Goal: Task Accomplishment & Management: Manage account settings

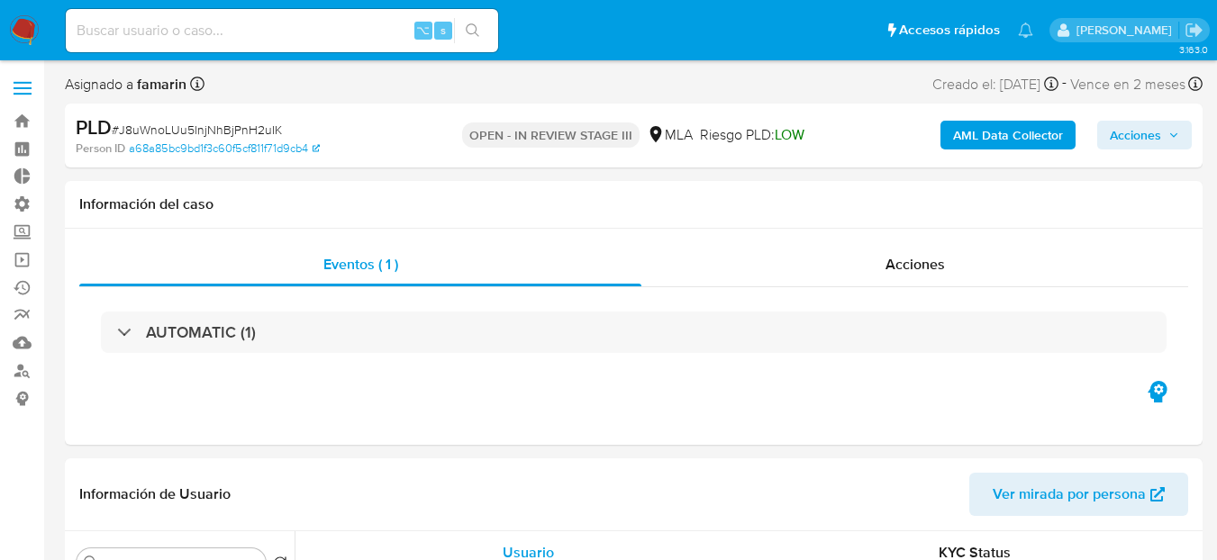
select select "10"
click at [32, 113] on link "Bandeja" at bounding box center [107, 121] width 214 height 28
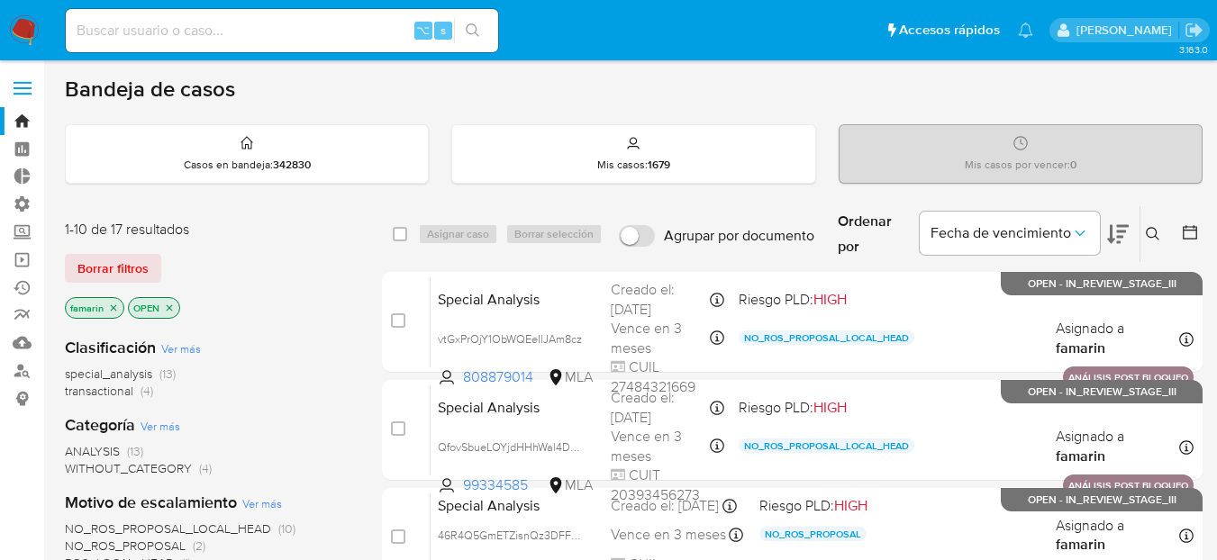
click at [1147, 238] on icon at bounding box center [1153, 234] width 14 height 14
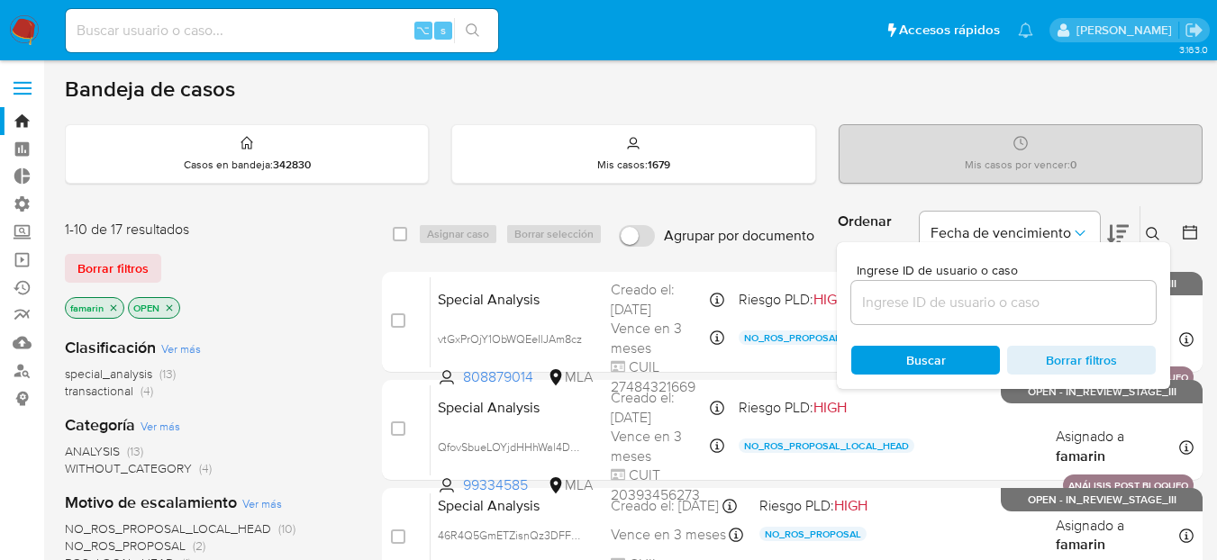
click at [1013, 318] on div at bounding box center [1003, 302] width 304 height 43
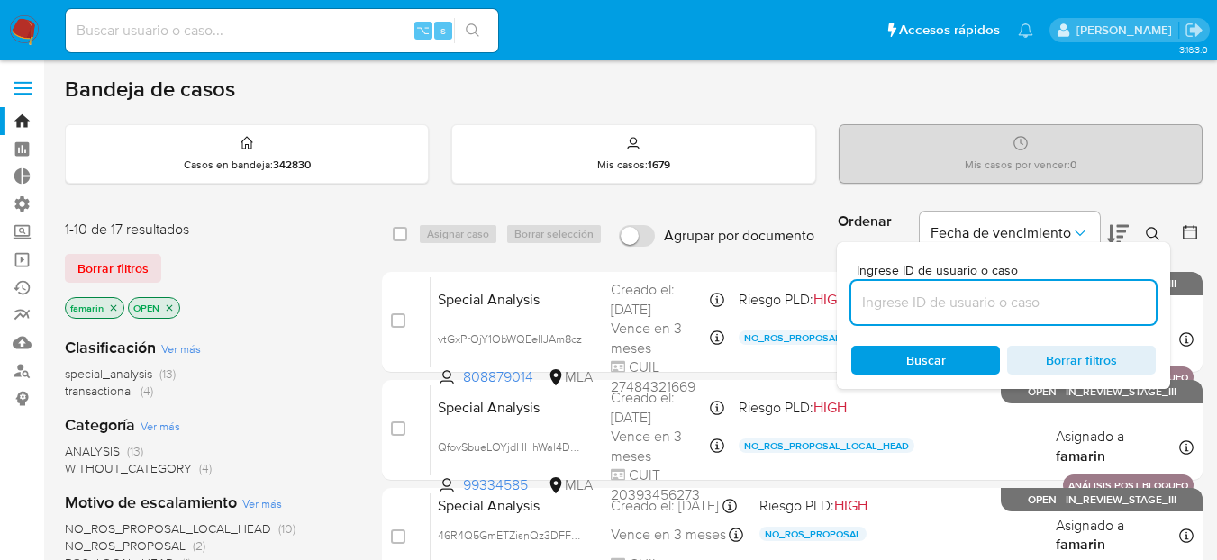
click at [1020, 304] on input at bounding box center [1003, 302] width 304 height 23
paste input "J8uWnoLUu5lnjNhBjPnH2uIK"
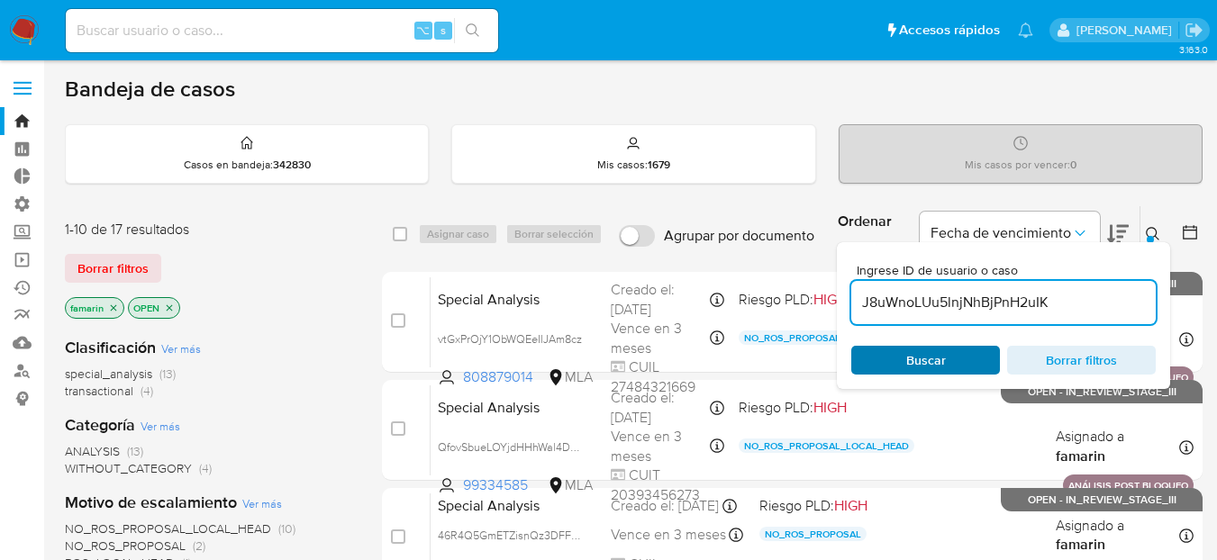
type input "J8uWnoLUu5lnjNhBjPnH2uIK"
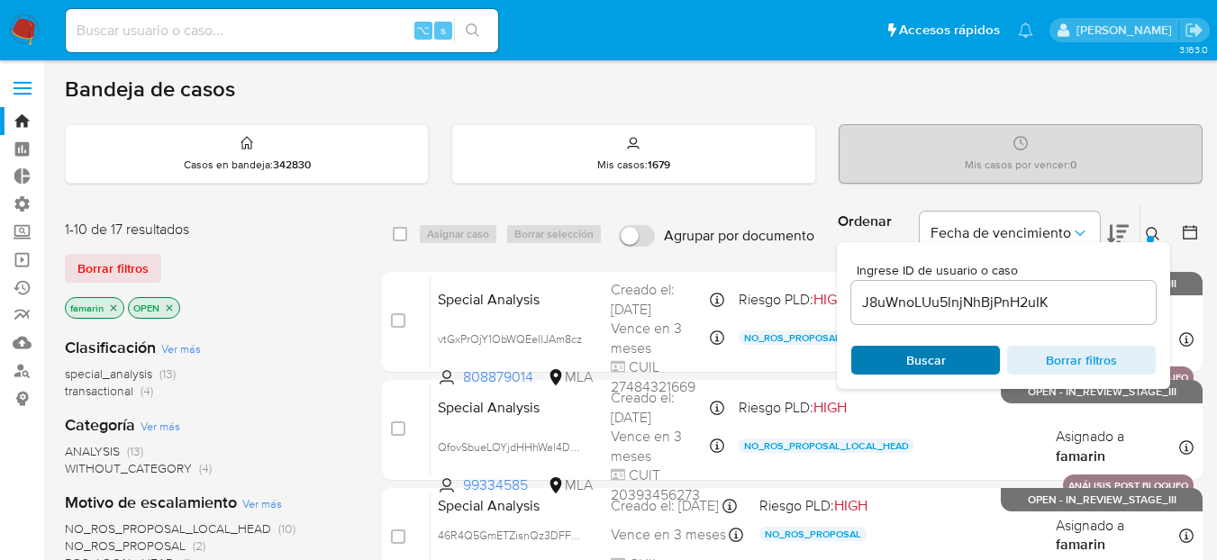
click at [895, 360] on span "Buscar" at bounding box center [925, 360] width 123 height 25
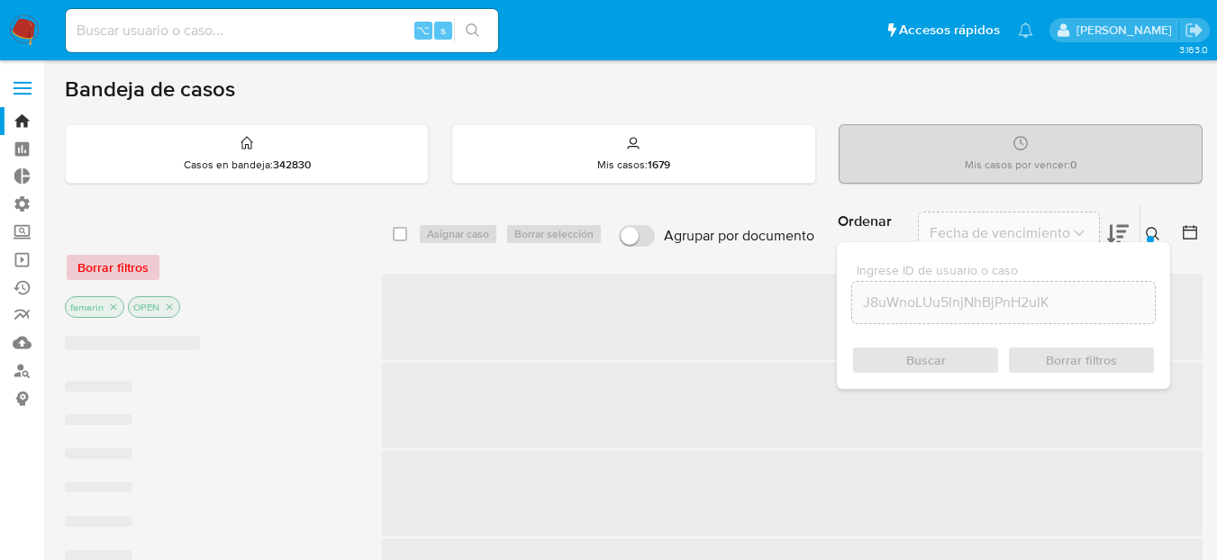
click at [97, 269] on span "Borrar filtros" at bounding box center [112, 267] width 71 height 25
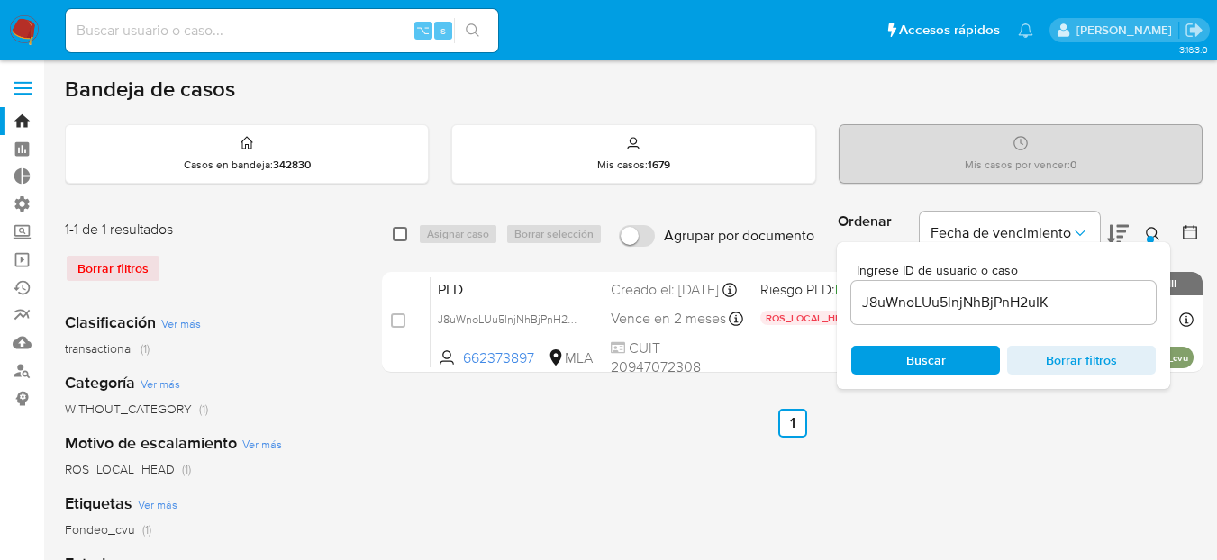
click at [397, 232] on input "checkbox" at bounding box center [400, 234] width 14 height 14
checkbox input "true"
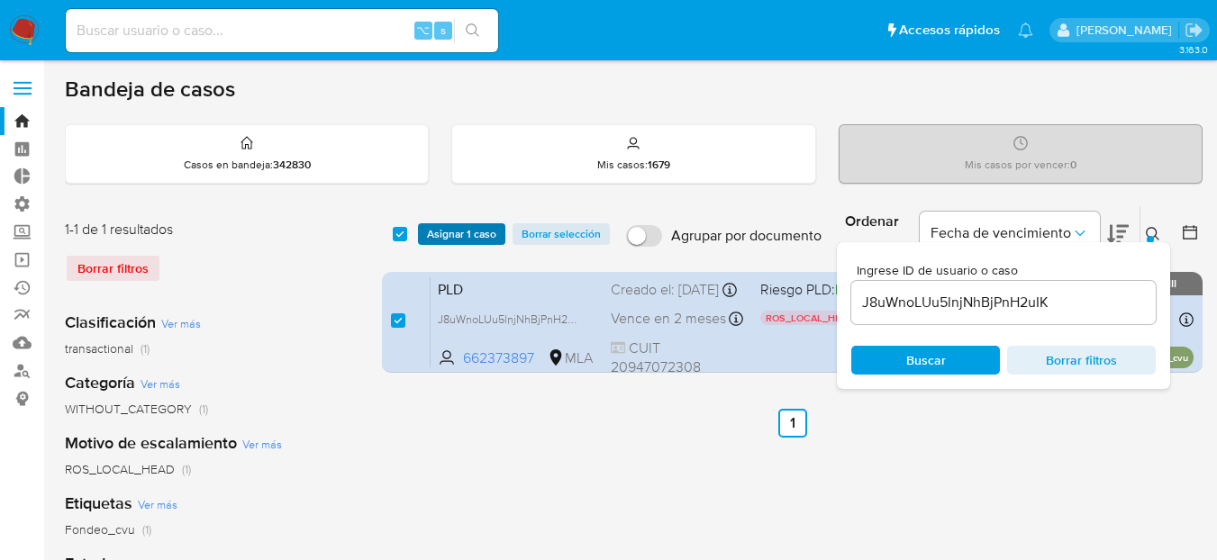
click at [443, 232] on span "Asignar 1 caso" at bounding box center [461, 234] width 69 height 18
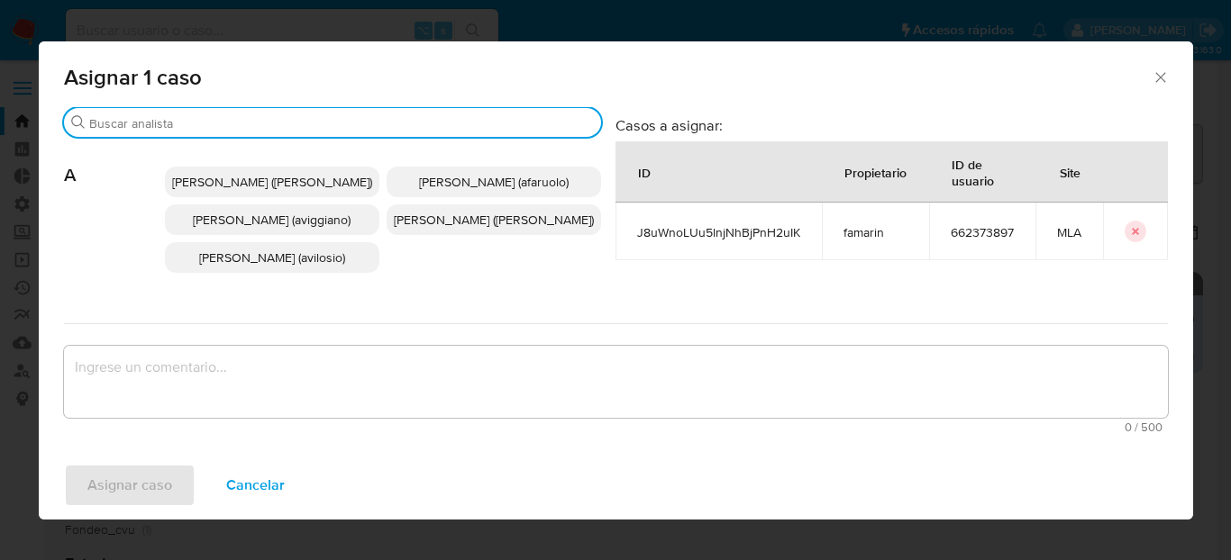
click at [390, 126] on input "Buscar" at bounding box center [341, 123] width 504 height 16
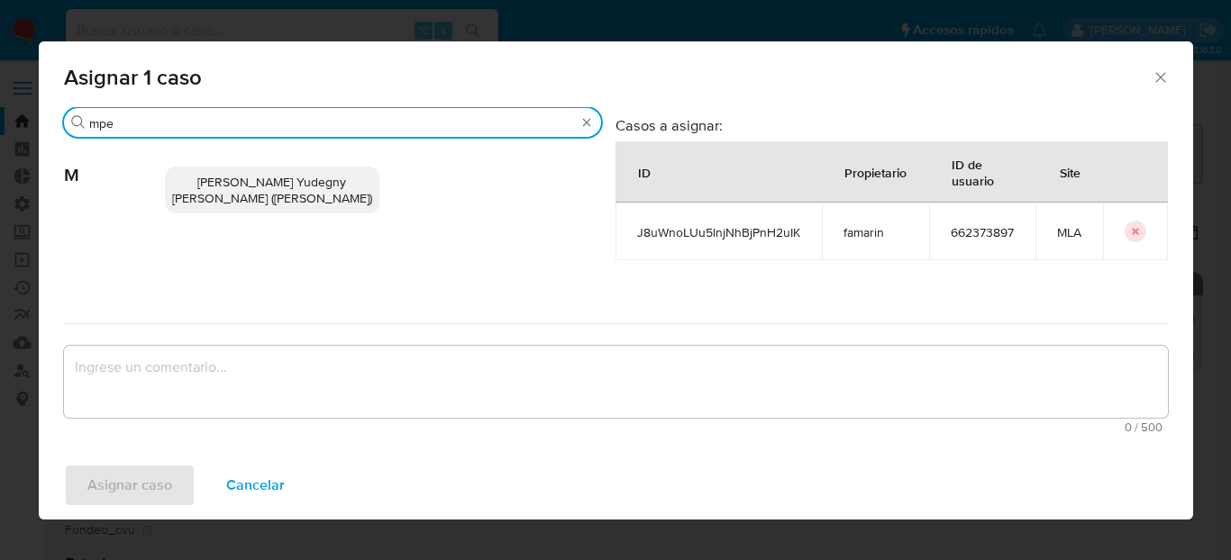
type input "mpe"
click at [386, 165] on div "Mayra Yudegny Pernia Duran (mpernia)" at bounding box center [383, 190] width 436 height 105
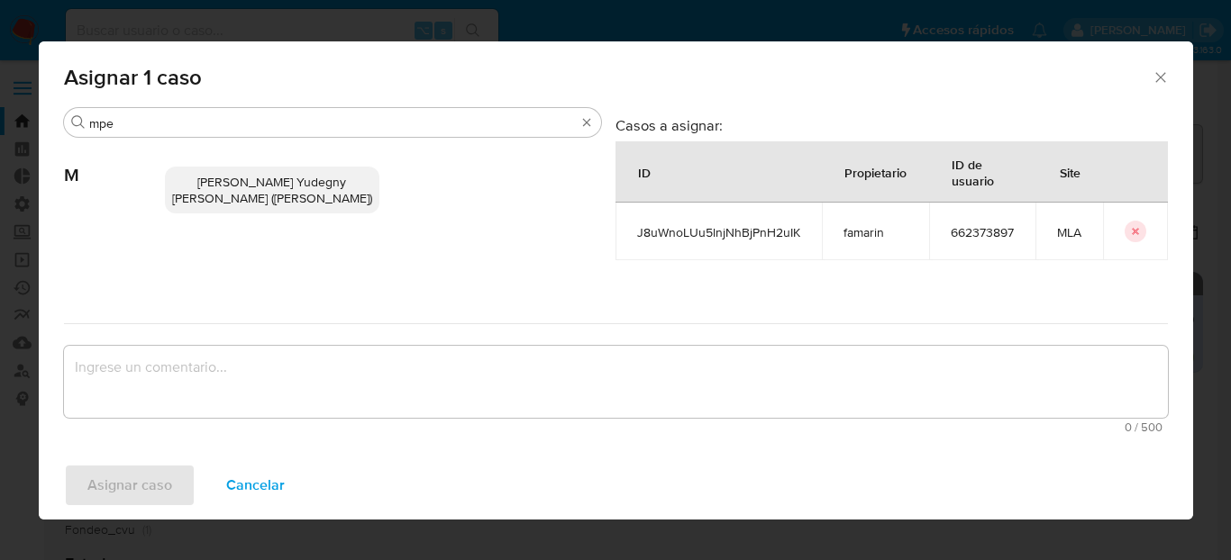
click at [366, 175] on p "Mayra Yudegny Pernia Duran (mpernia)" at bounding box center [272, 190] width 214 height 47
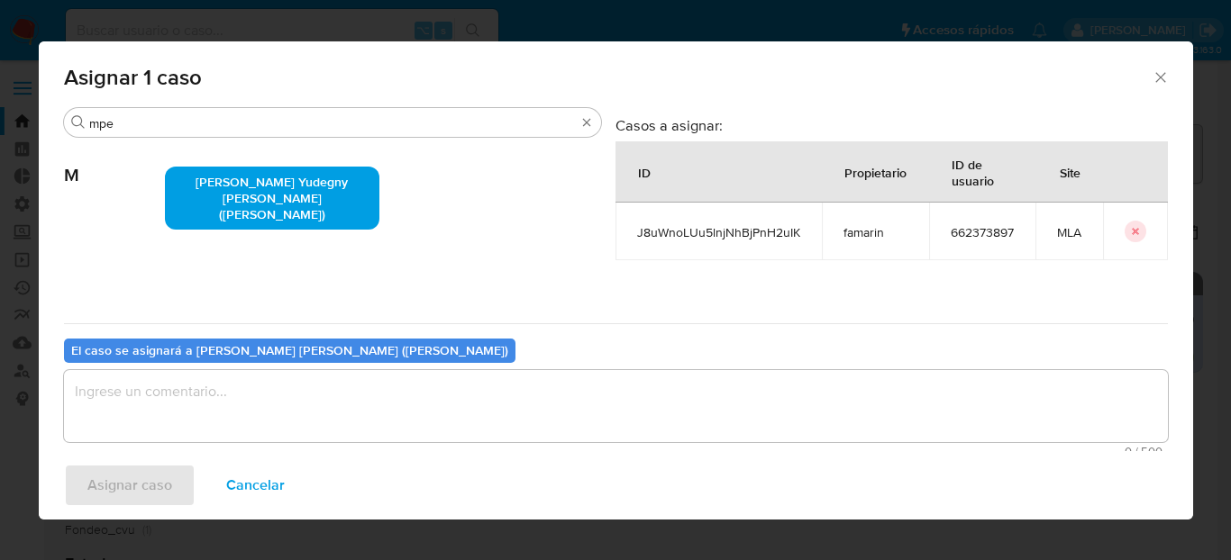
drag, startPoint x: 173, startPoint y: 440, endPoint x: 167, endPoint y: 411, distance: 29.5
click at [173, 440] on textarea "assign-modal" at bounding box center [616, 406] width 1104 height 72
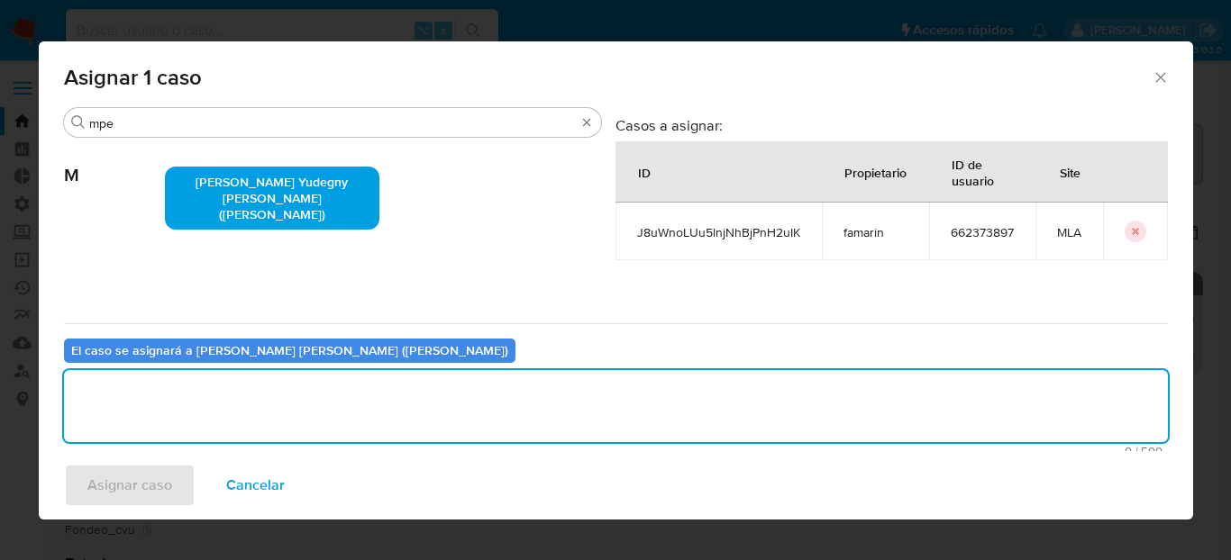
click at [121, 487] on span "Asignar caso" at bounding box center [129, 486] width 85 height 40
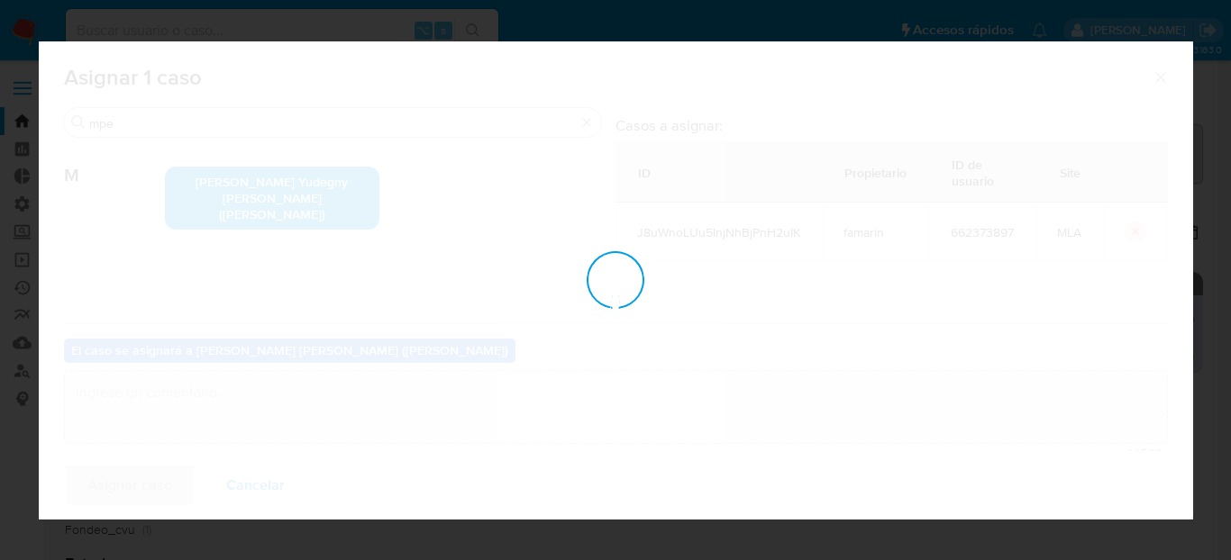
checkbox input "false"
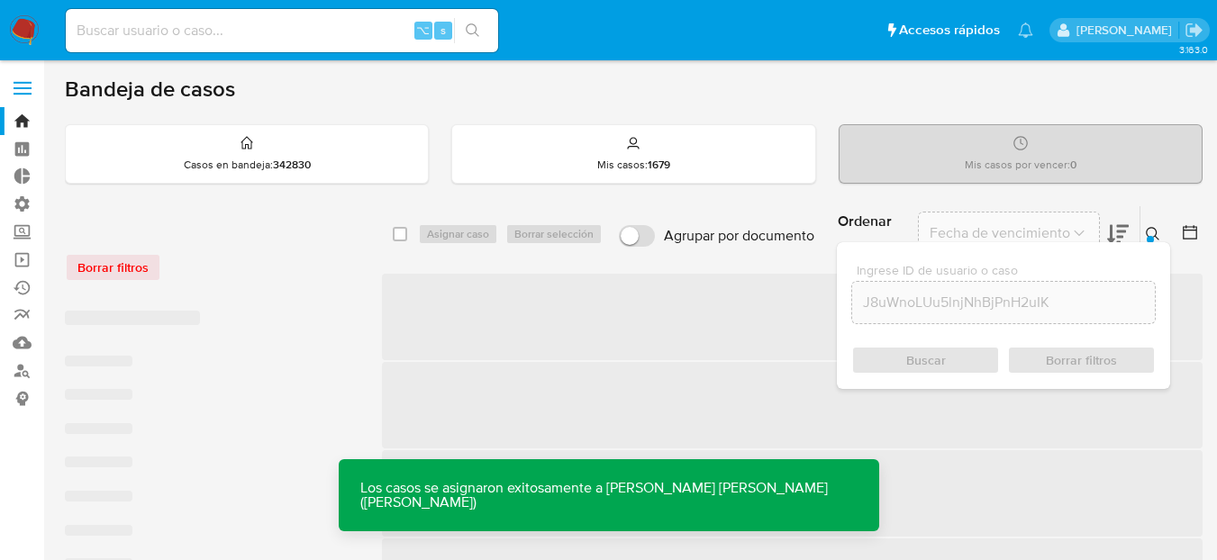
click at [1149, 228] on icon at bounding box center [1153, 234] width 14 height 14
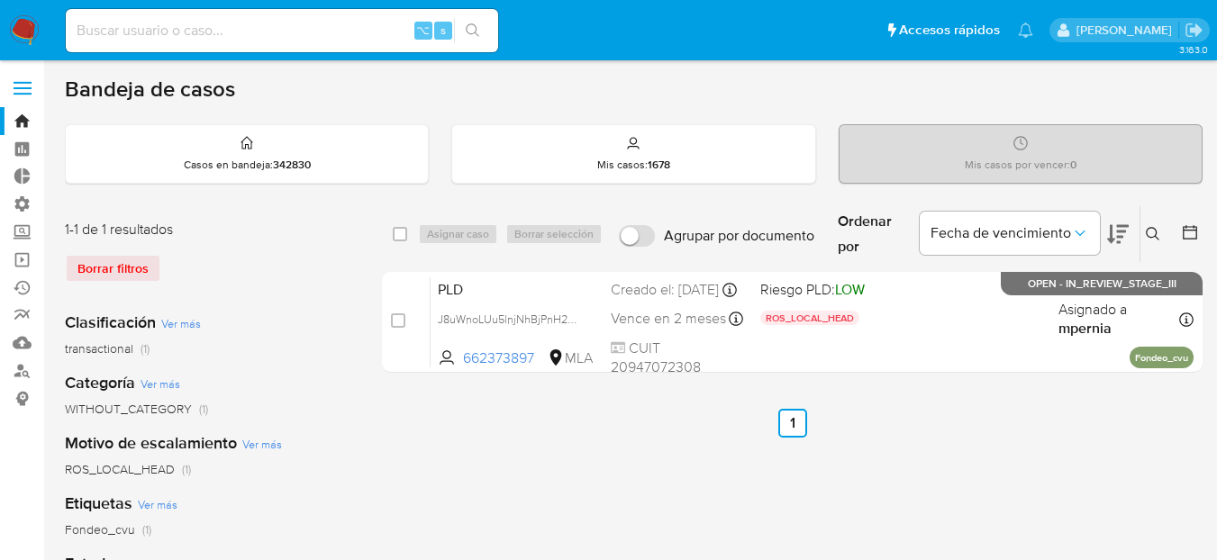
click at [1155, 223] on button at bounding box center [1156, 234] width 30 height 22
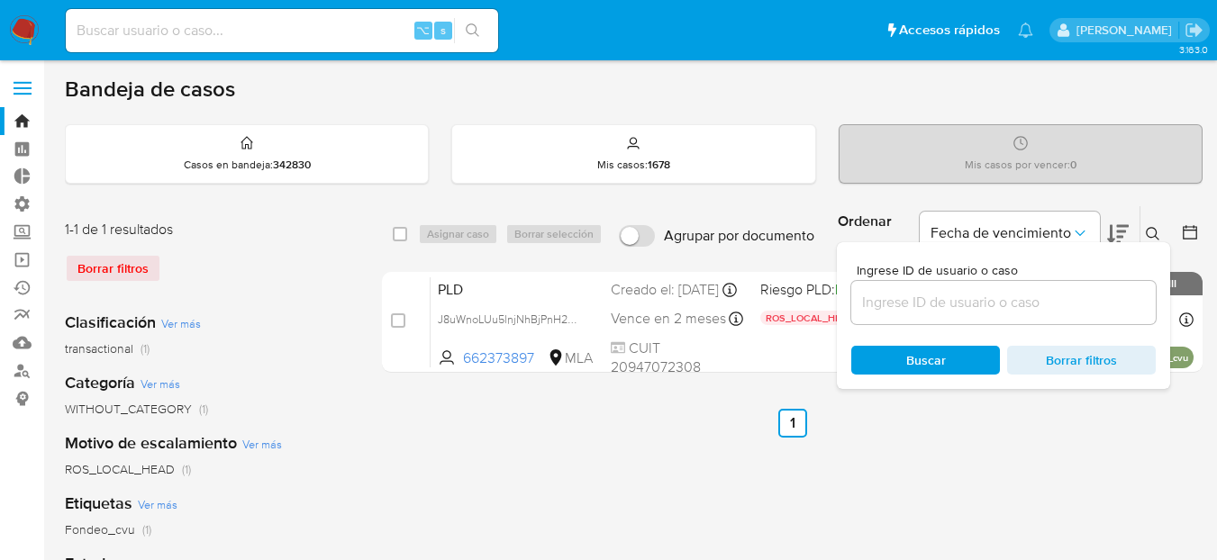
click at [1012, 324] on div "Ingrese ID de usuario o caso Buscar Borrar filtros" at bounding box center [1003, 315] width 333 height 147
click at [1012, 316] on div at bounding box center [1003, 302] width 304 height 43
click at [1012, 312] on input at bounding box center [1003, 302] width 304 height 23
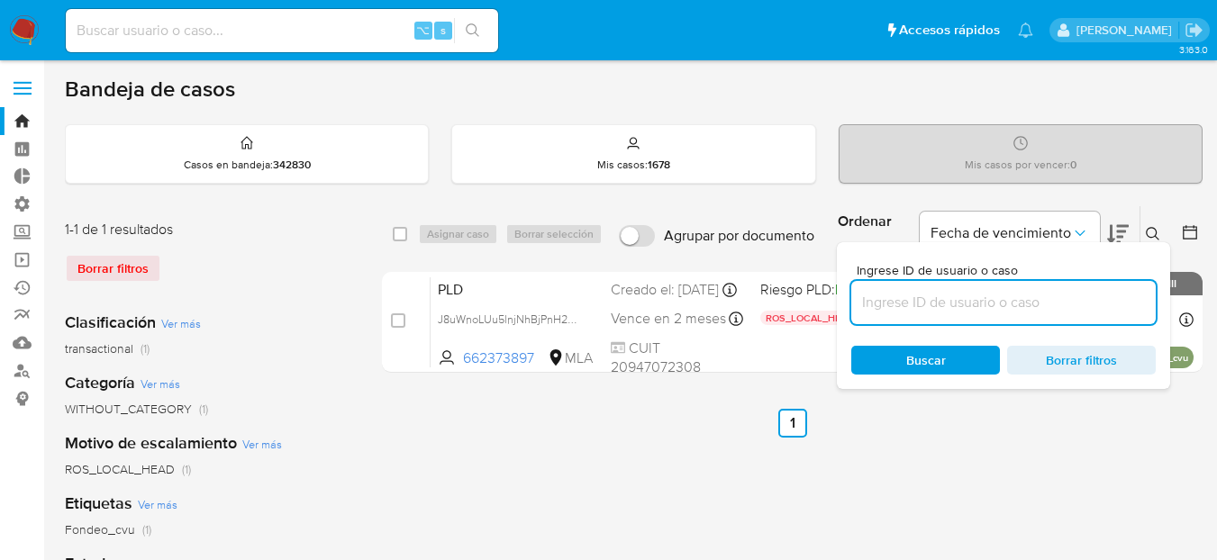
paste input "J8uWnoLUu5lnjNhBjPnH2uIK"
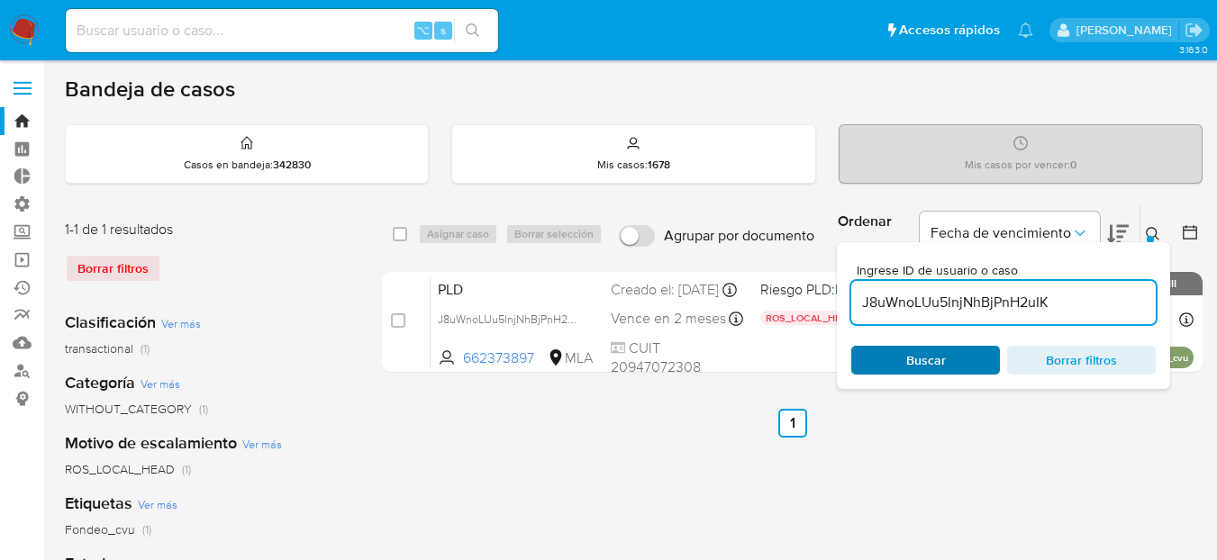
type input "J8uWnoLUu5lnjNhBjPnH2uIK"
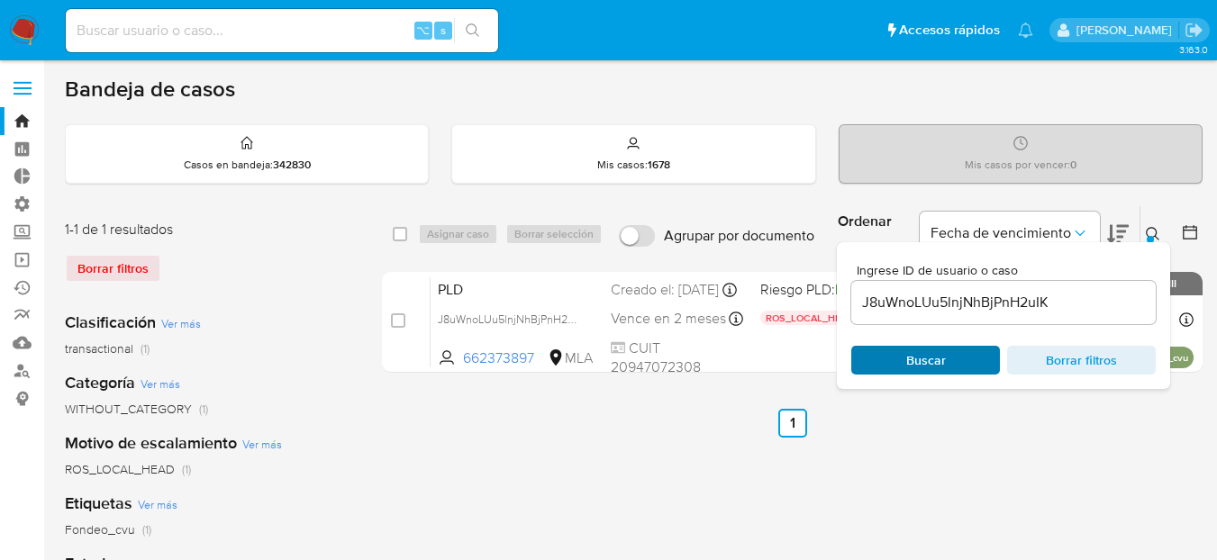
click at [923, 346] on span "Buscar" at bounding box center [926, 360] width 40 height 29
click at [922, 347] on span "Buscar" at bounding box center [926, 360] width 40 height 29
click at [395, 237] on input "checkbox" at bounding box center [400, 234] width 14 height 14
checkbox input "true"
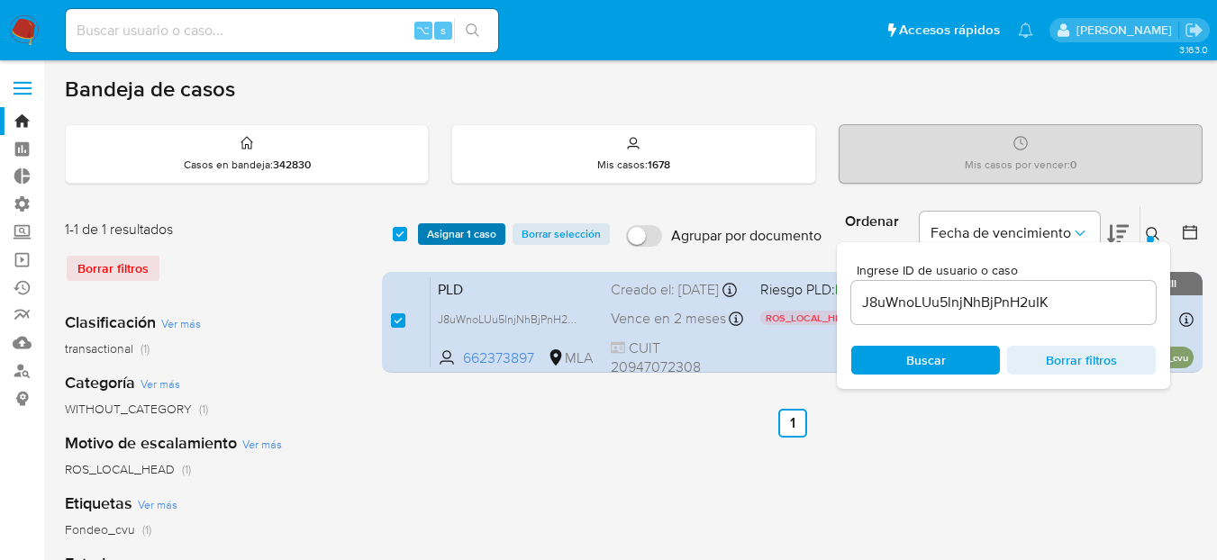
click at [436, 235] on span "Asignar 1 caso" at bounding box center [461, 234] width 69 height 18
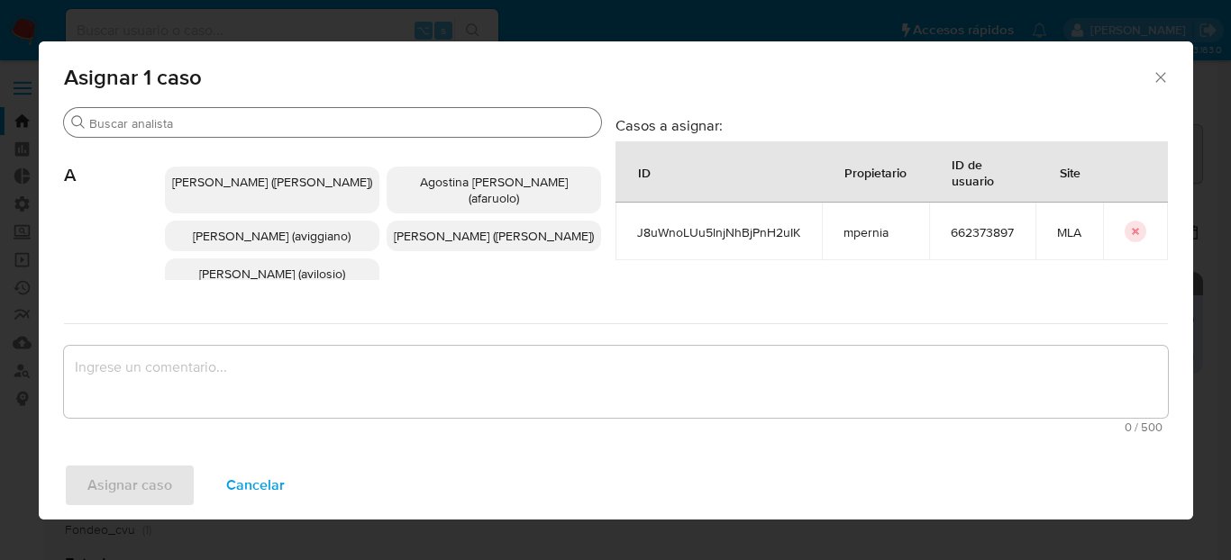
click at [355, 135] on div "Buscar" at bounding box center [332, 122] width 537 height 29
click at [355, 129] on input "Buscar" at bounding box center [341, 123] width 504 height 16
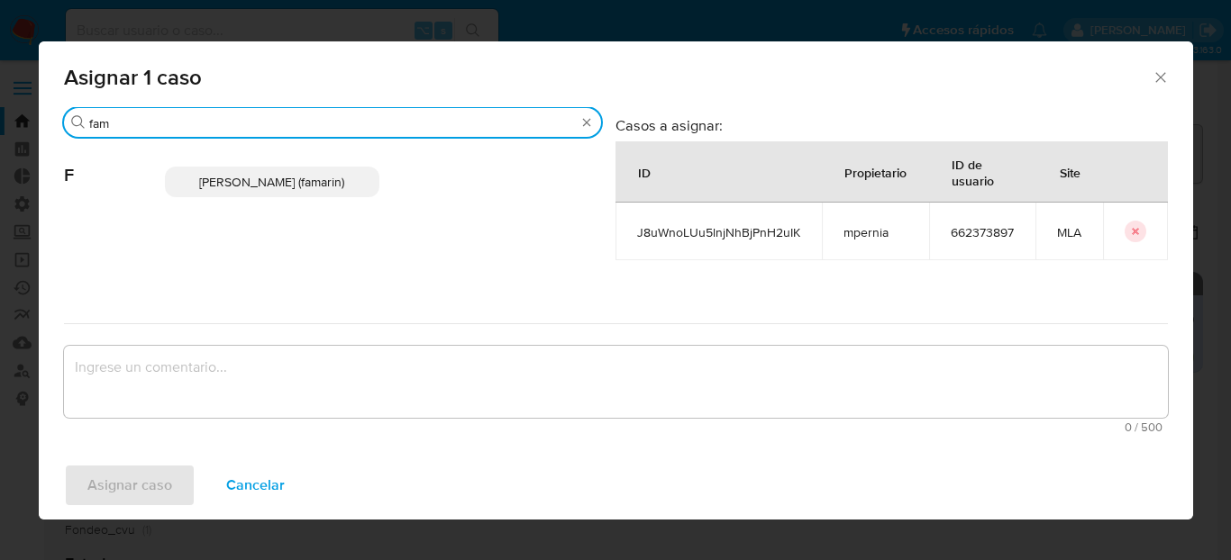
type input "fam"
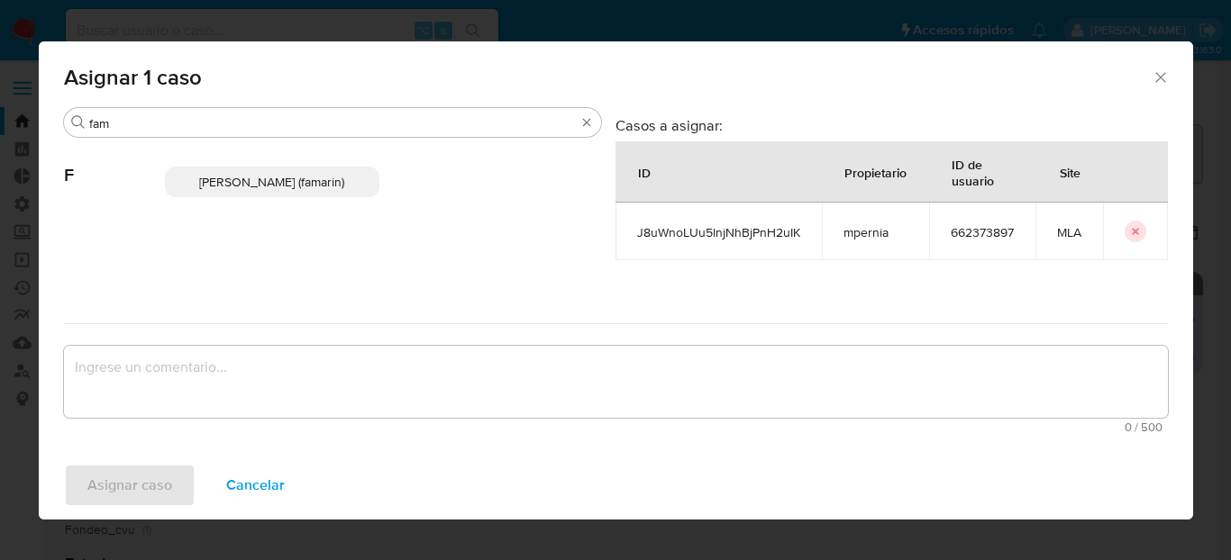
click at [311, 177] on span "Facundo Marin (famarin)" at bounding box center [271, 182] width 145 height 18
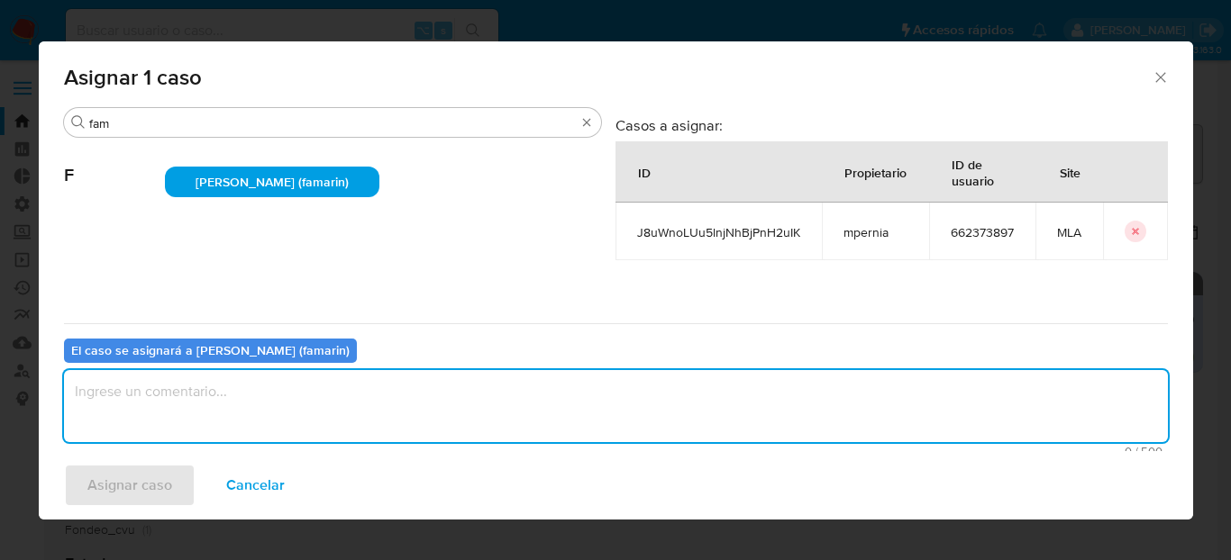
click at [134, 399] on textarea "assign-modal" at bounding box center [616, 406] width 1104 height 72
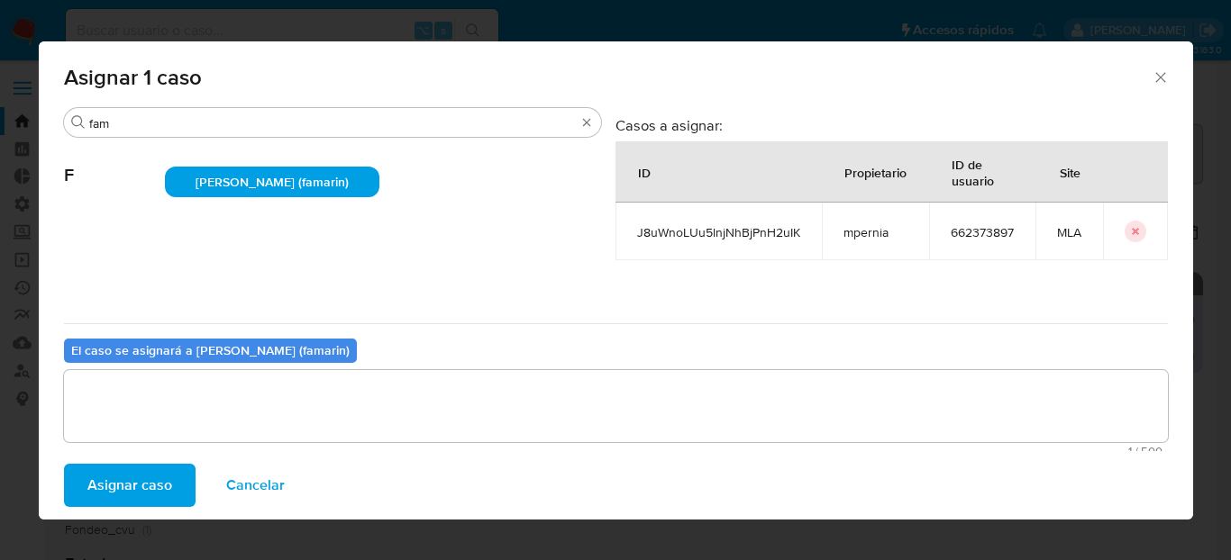
click at [139, 467] on span "Asignar caso" at bounding box center [129, 486] width 85 height 40
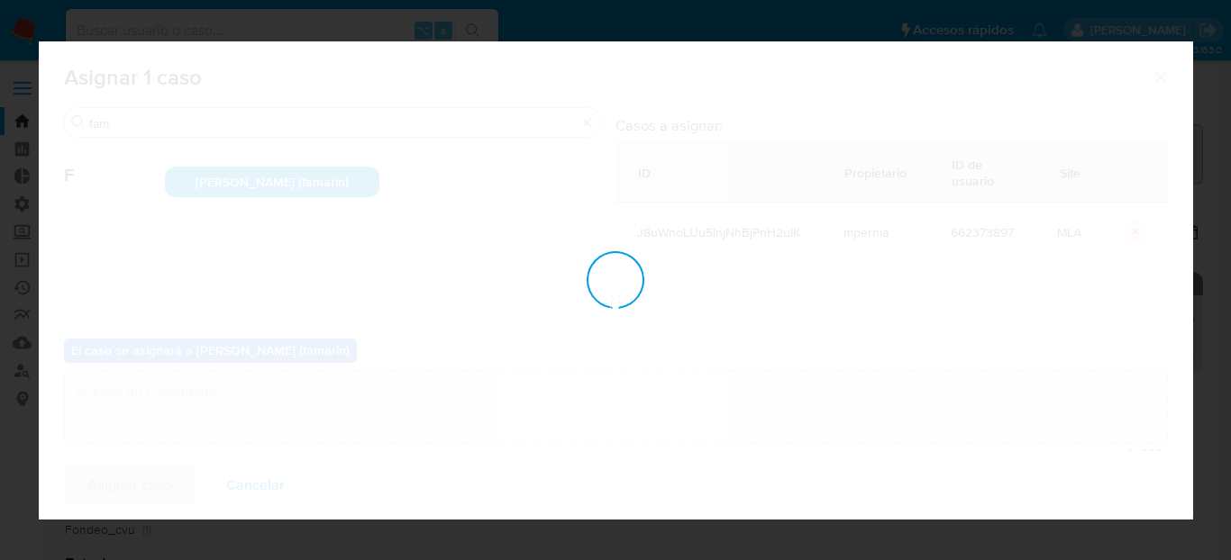
checkbox input "false"
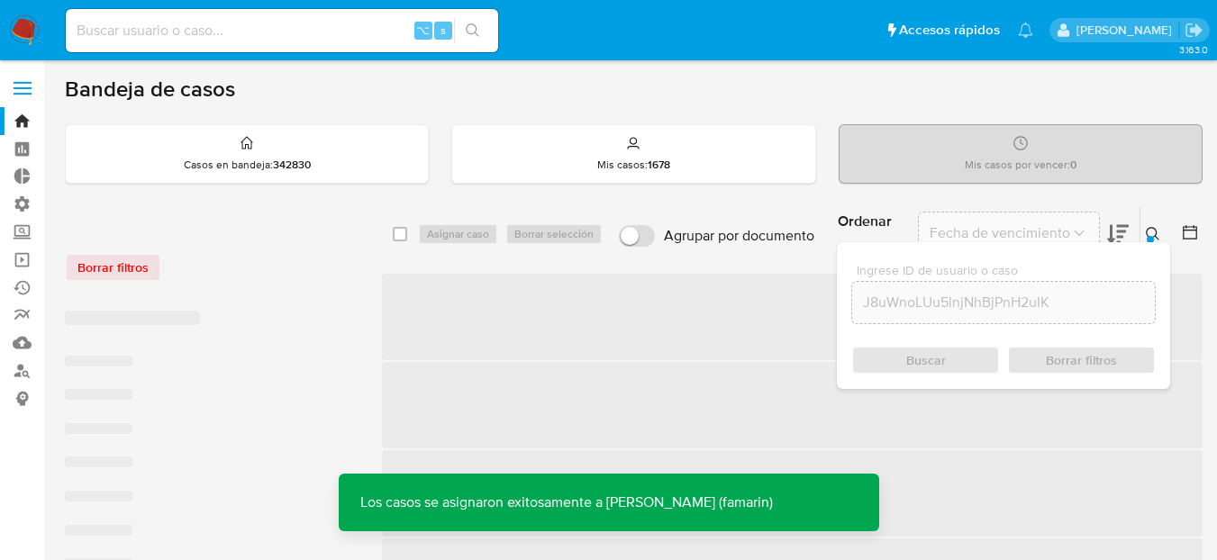
click at [1140, 225] on div "Ingrese ID de usuario o caso J8uWnoLUu5lnjNhBjPnH2uIK Buscar Borrar filtros" at bounding box center [1155, 234] width 31 height 56
click at [1146, 227] on icon at bounding box center [1153, 234] width 14 height 14
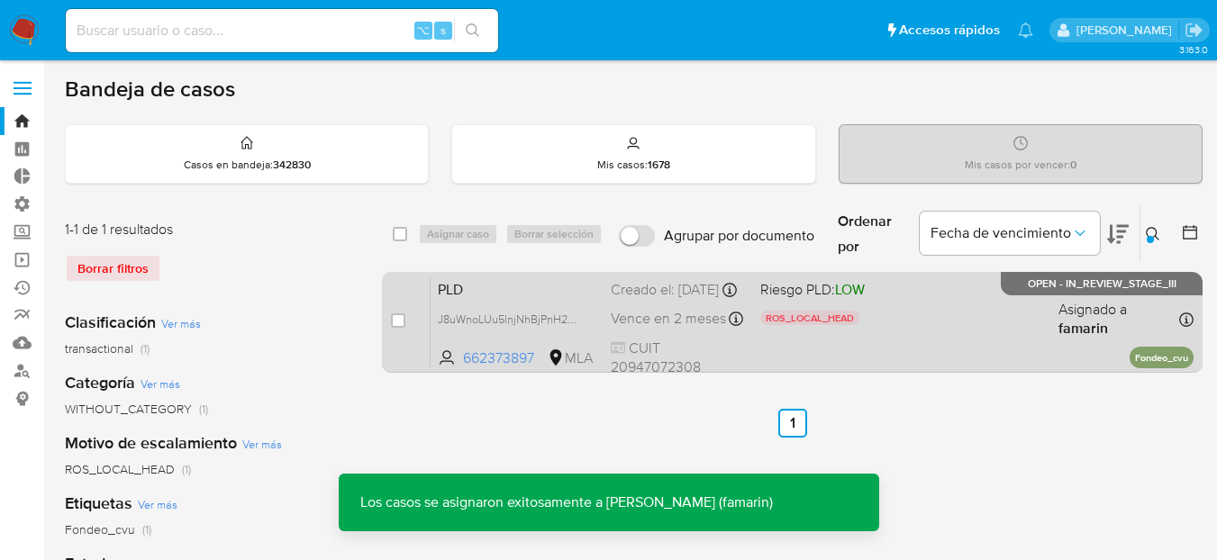
click at [651, 300] on div "Creado el: 12/10/2025 Creado el: 12/10/2025 03:29:38" at bounding box center [678, 290] width 135 height 20
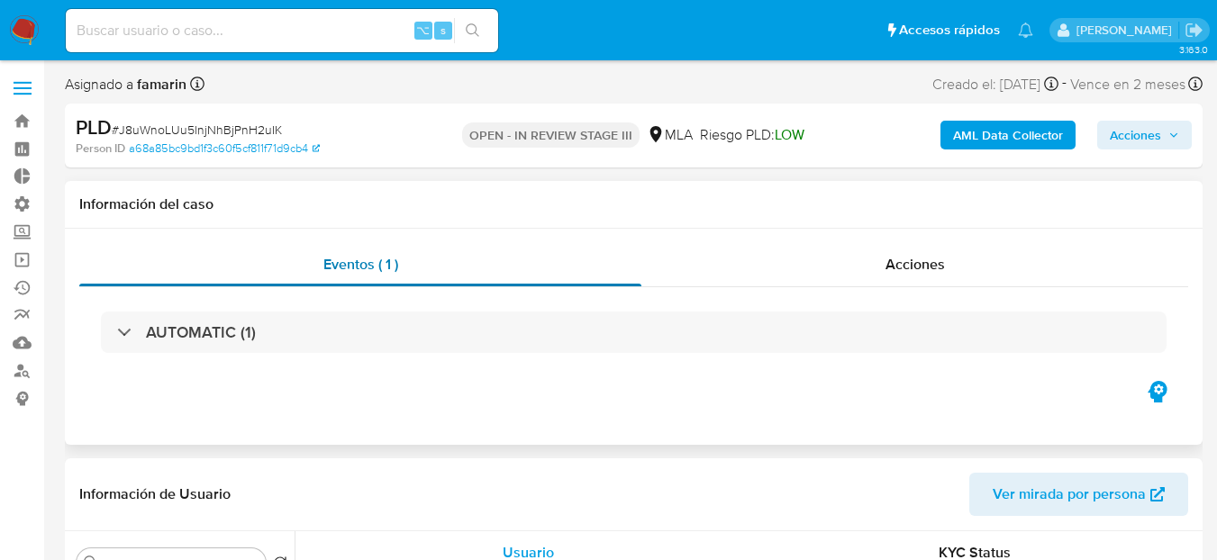
select select "10"
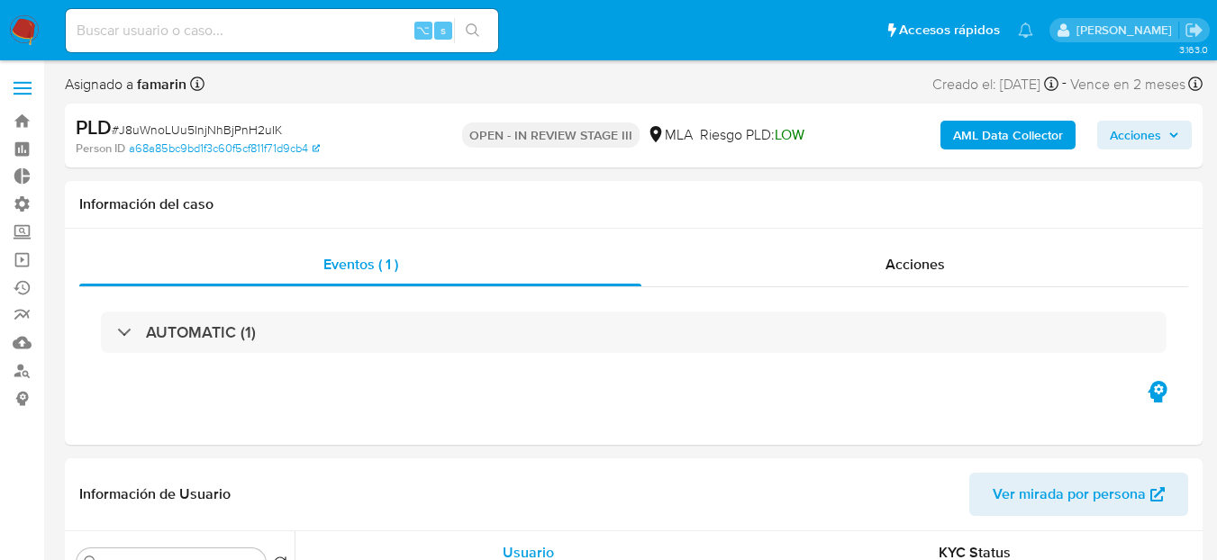
click at [1120, 141] on span "Acciones" at bounding box center [1135, 135] width 51 height 29
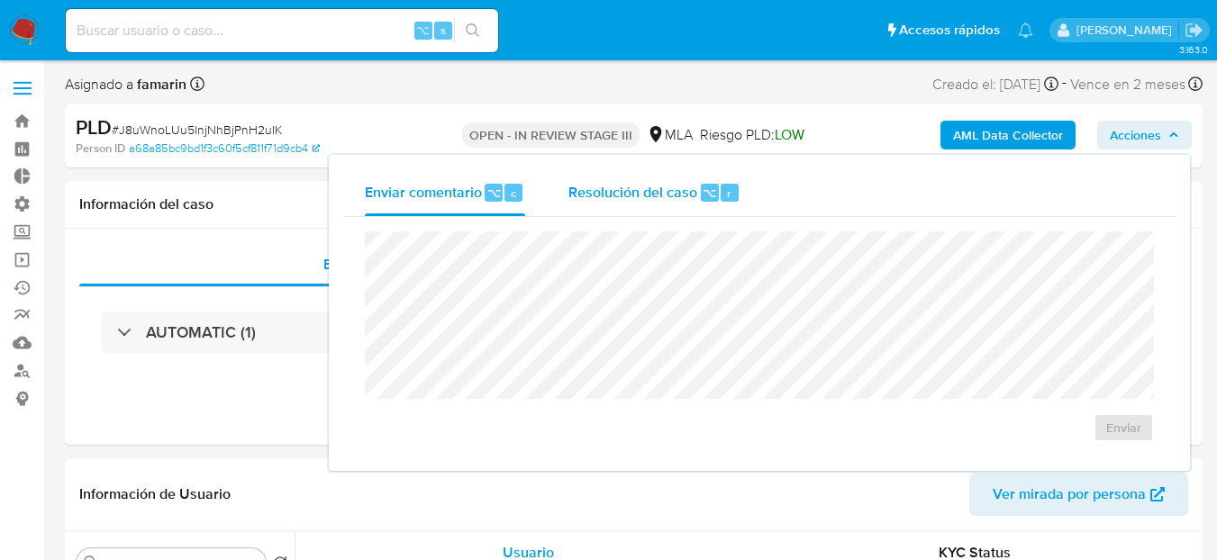
click at [595, 189] on span "Resolución del caso" at bounding box center [632, 192] width 129 height 21
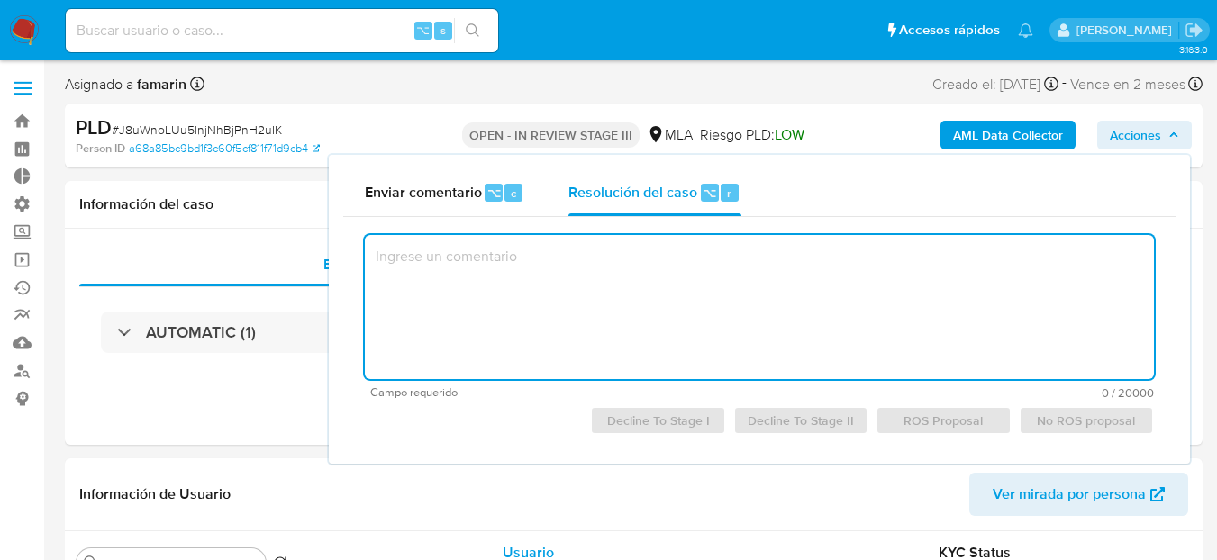
click at [690, 335] on textarea at bounding box center [759, 307] width 789 height 144
type textarea "D"
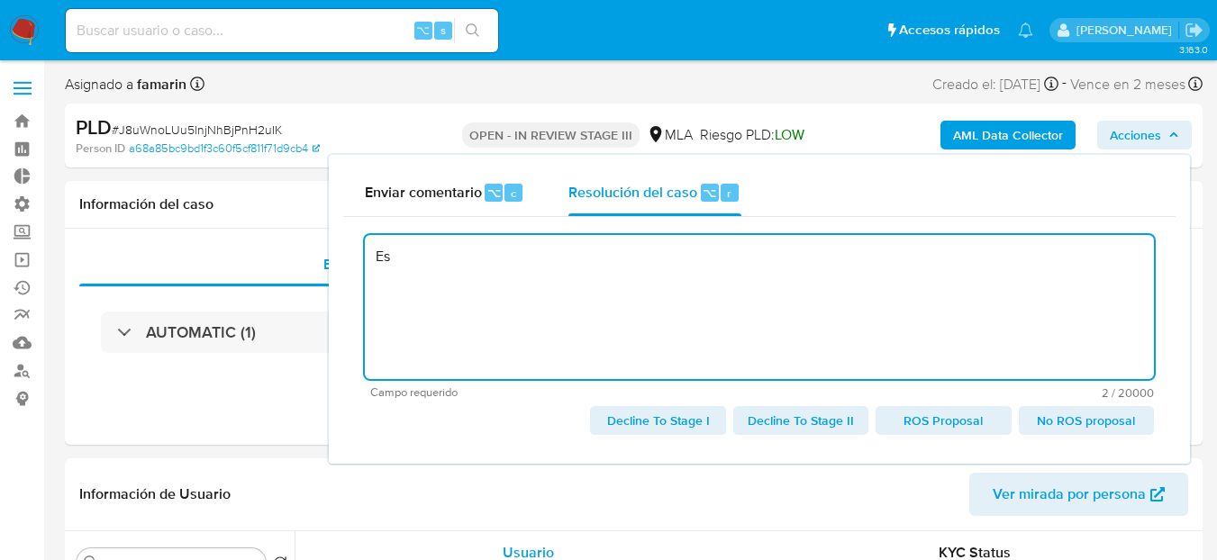
type textarea "E"
type textarea "D"
type textarea "S"
click at [696, 415] on span "Decline To Stage I" at bounding box center [658, 420] width 110 height 25
type textarea "Se declina a solicitud de la analista."
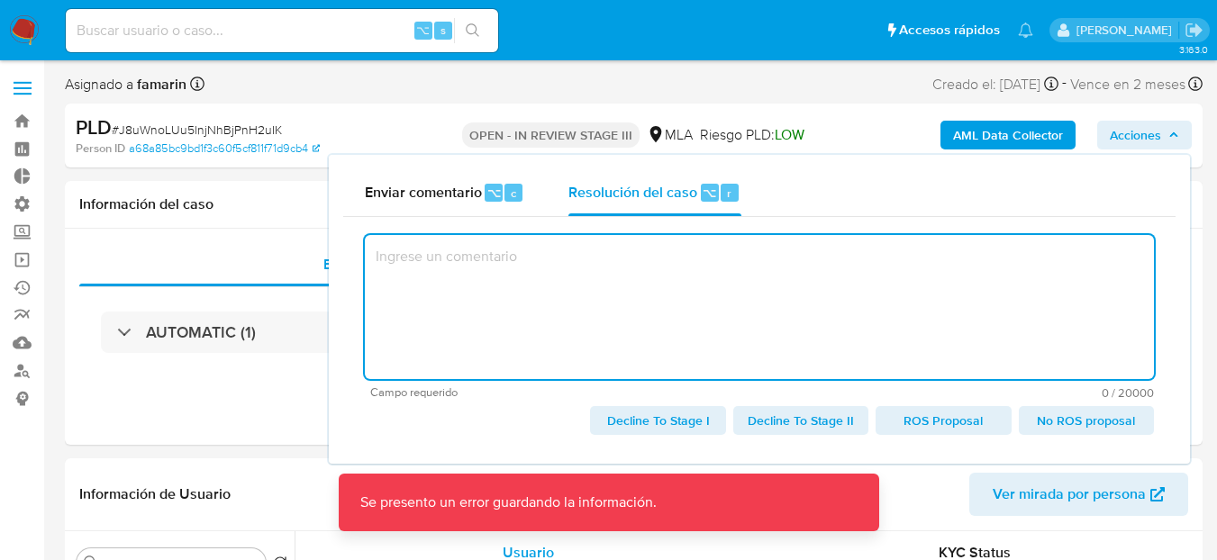
click at [580, 264] on textarea at bounding box center [759, 307] width 789 height 144
click at [613, 255] on textarea at bounding box center [759, 307] width 789 height 144
click at [595, 327] on textarea at bounding box center [759, 307] width 789 height 144
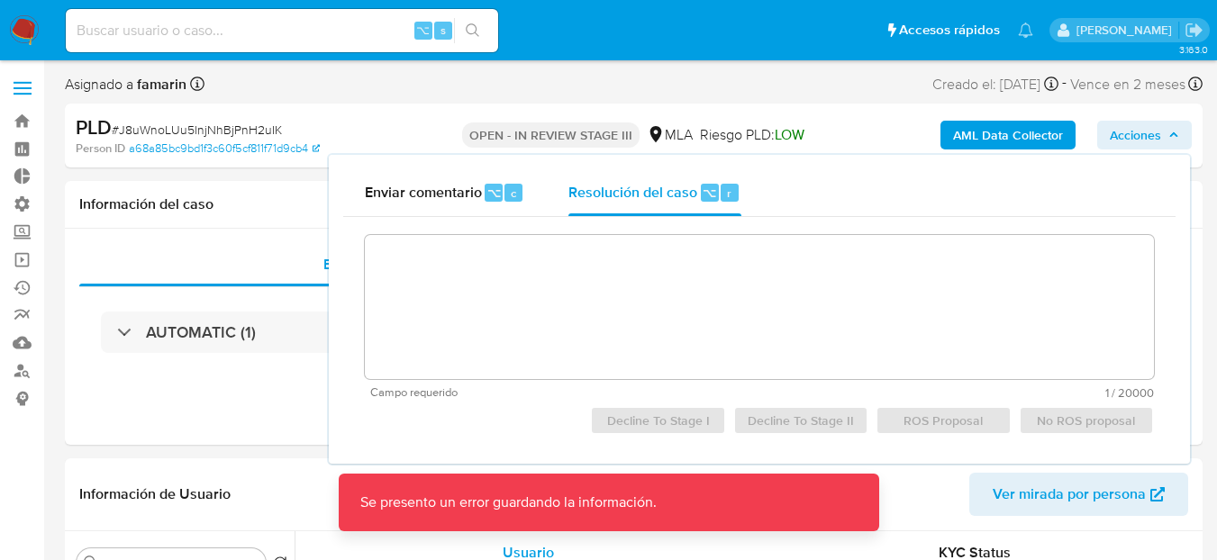
click at [633, 402] on div "Campo requerido 1 / 20000 19999 caracteres restantes Decline To Stage I Decline…" at bounding box center [759, 334] width 789 height 204
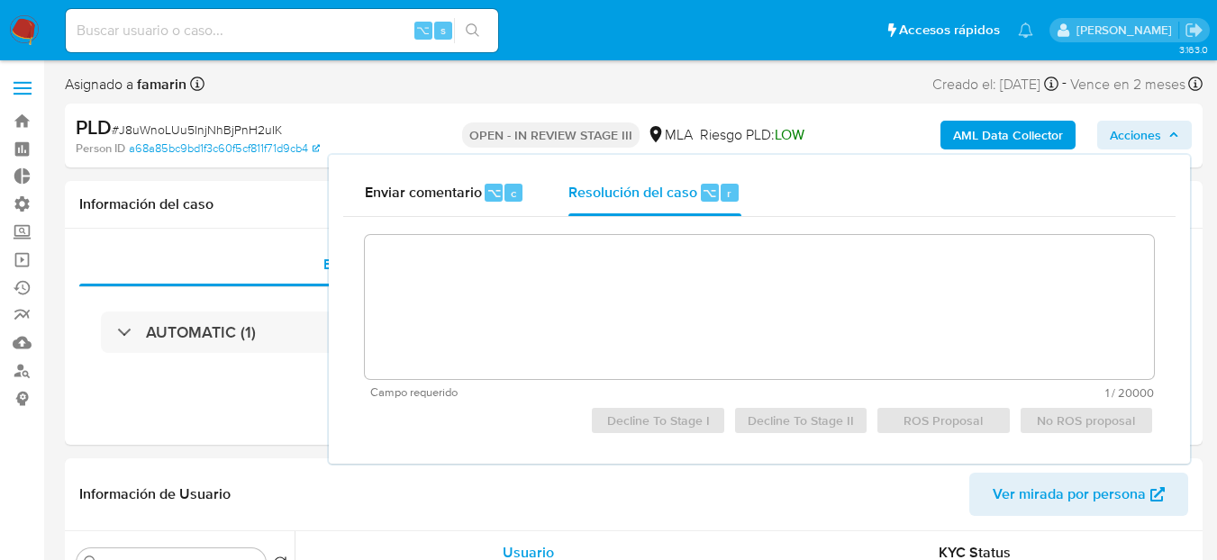
click at [637, 418] on div "Decline To Stage I Decline To Stage II ROS Proposal No ROS proposal" at bounding box center [759, 420] width 789 height 29
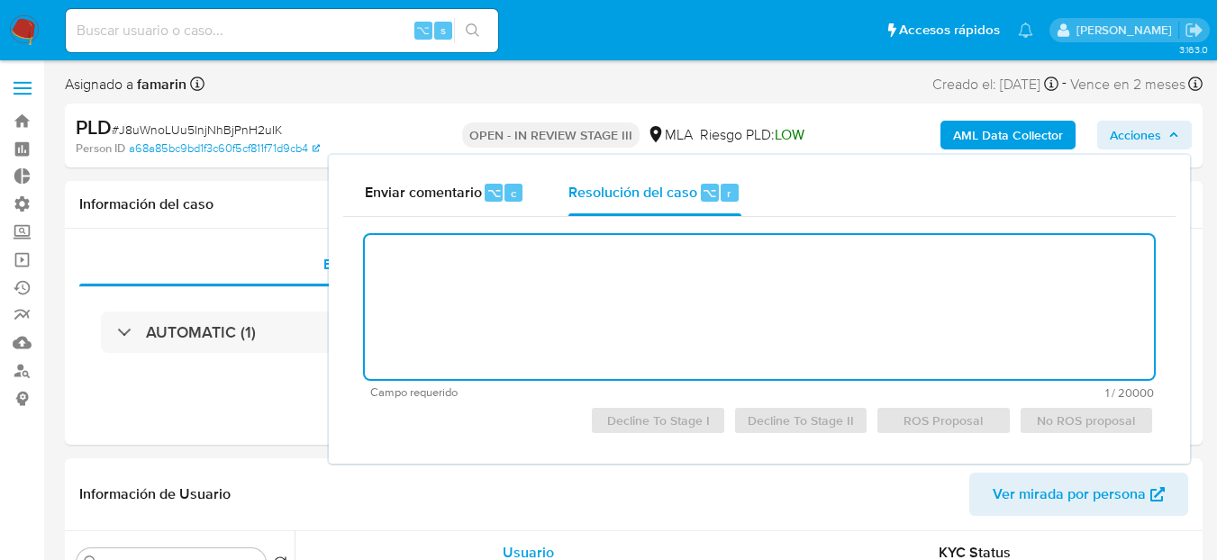
click at [599, 341] on textarea at bounding box center [759, 307] width 789 height 144
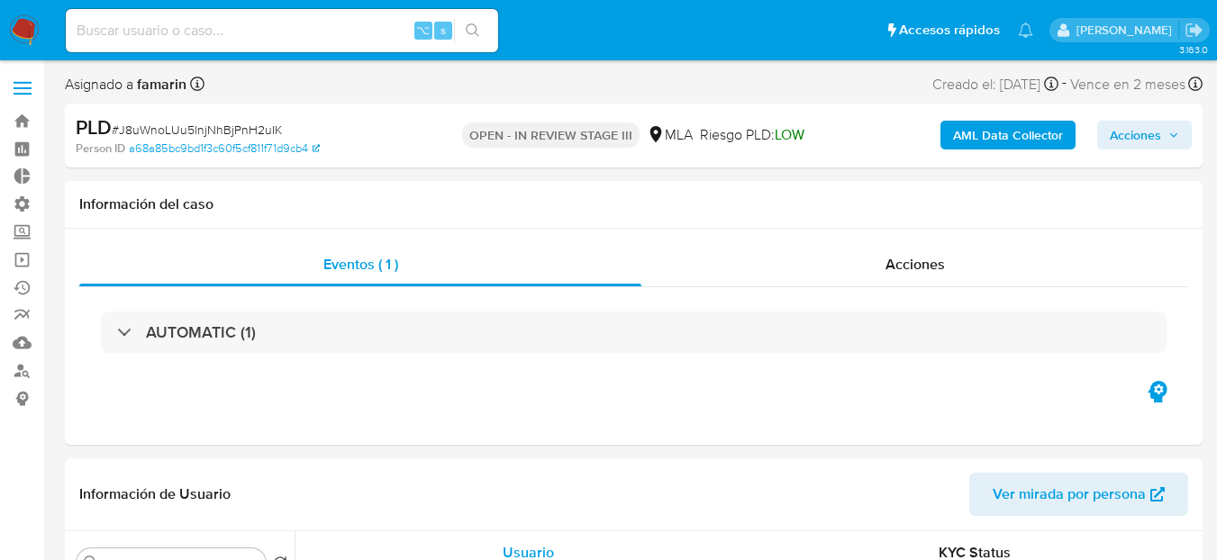
select select "10"
click at [1118, 139] on span "Acciones" at bounding box center [1135, 135] width 51 height 29
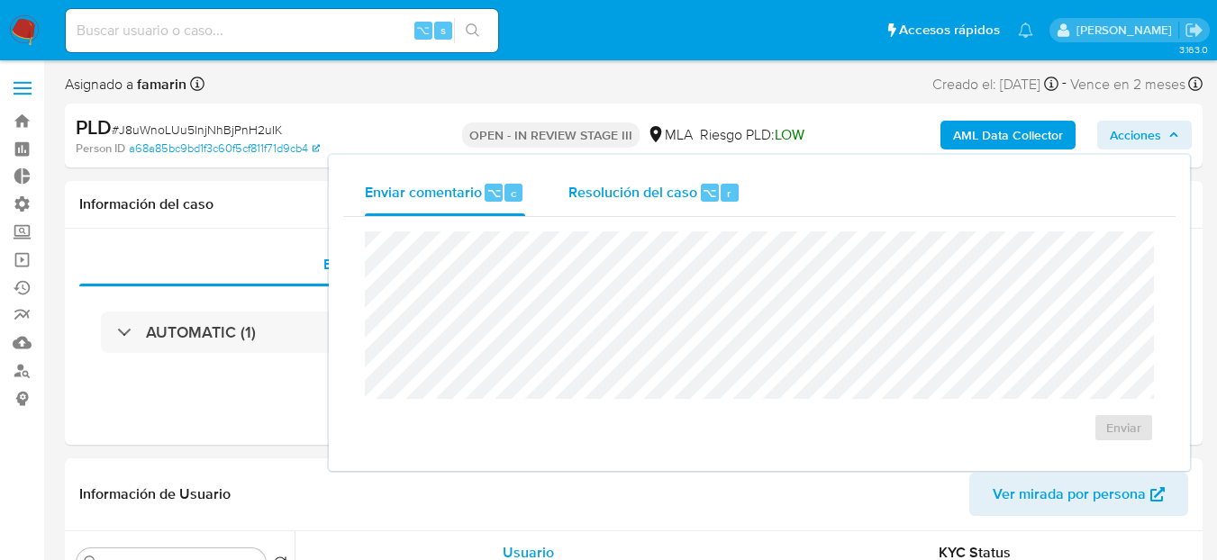
click at [689, 191] on span "Resolución del caso" at bounding box center [632, 192] width 129 height 21
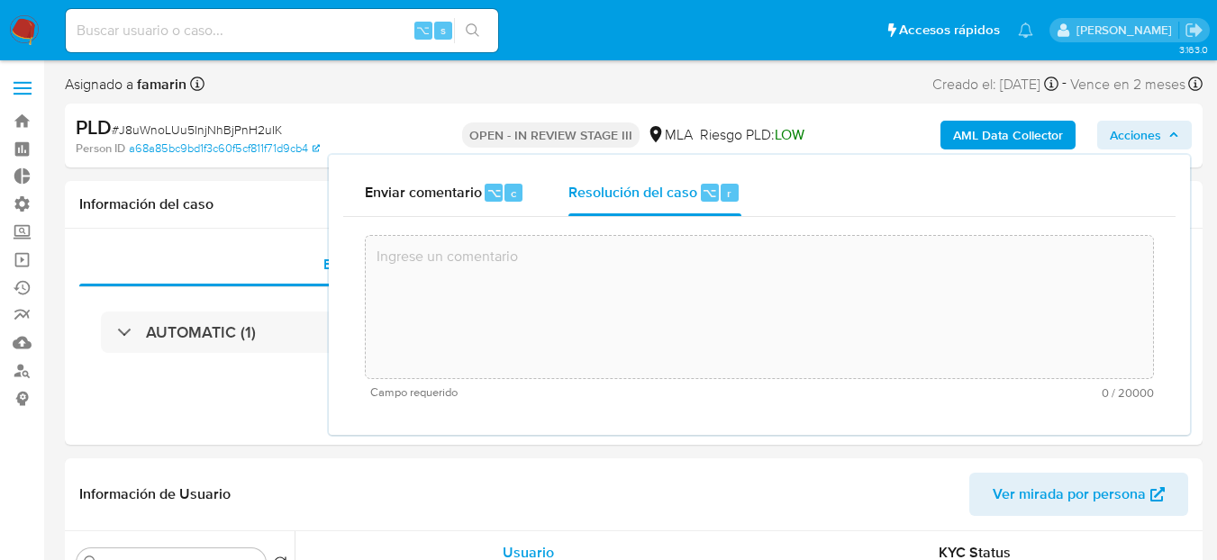
click at [577, 318] on textarea at bounding box center [759, 307] width 787 height 144
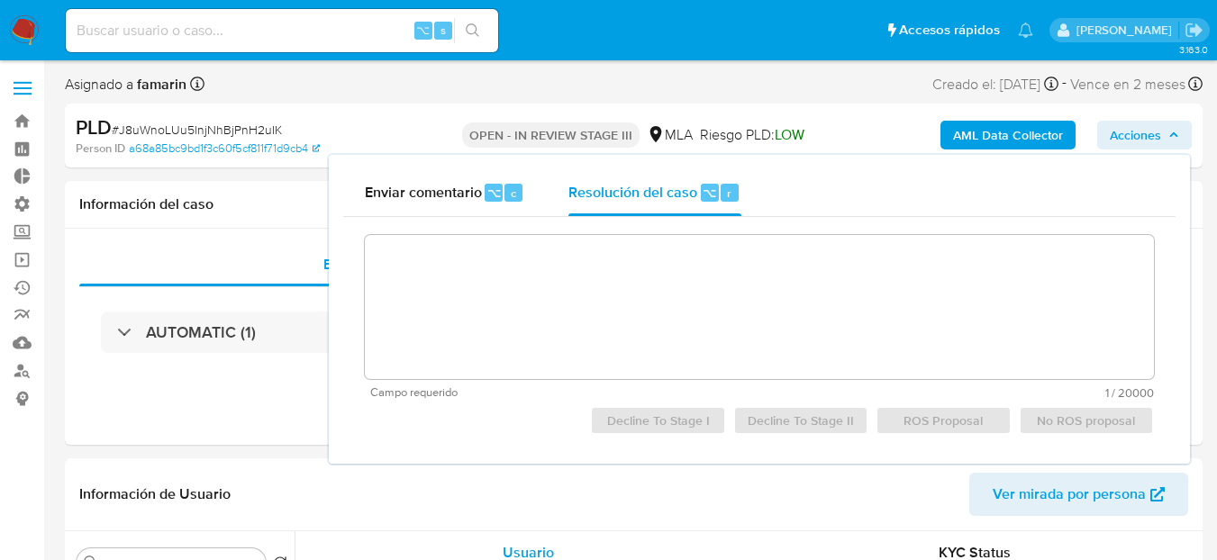
click at [650, 413] on div "Decline To Stage I Decline To Stage II ROS Proposal No ROS proposal" at bounding box center [759, 420] width 789 height 29
drag, startPoint x: 582, startPoint y: 295, endPoint x: 520, endPoint y: 257, distance: 73.2
click at [582, 295] on textarea at bounding box center [759, 307] width 789 height 144
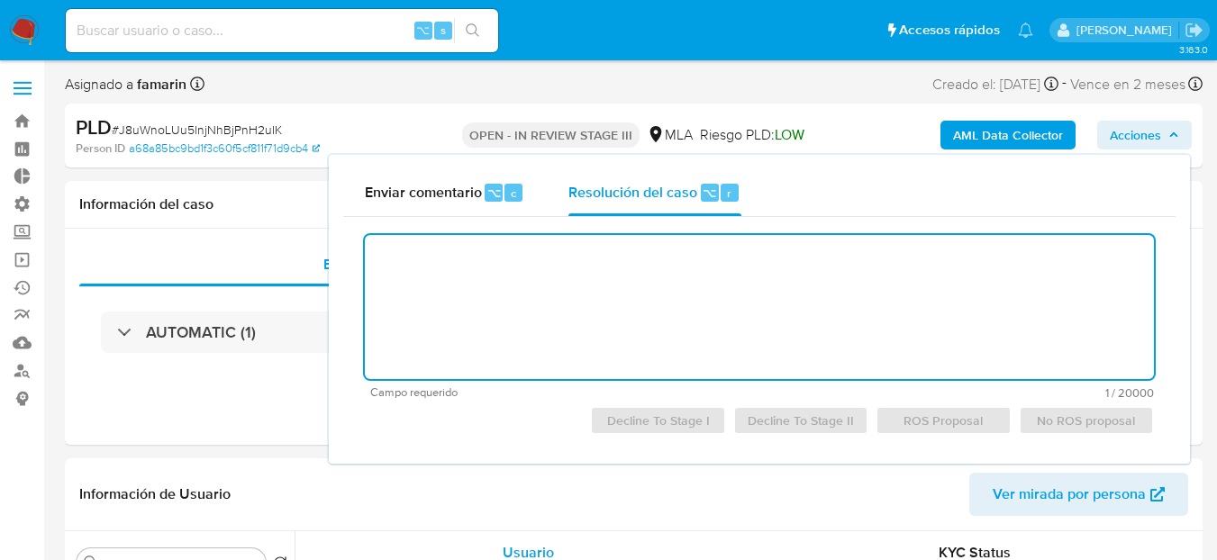
paste textarea "J8uWnoLUu5lnjNhBjPnH2uIK"
type textarea "J8uWnoLUu5lnjNhBjPnH2uIK"
click at [519, 256] on textarea at bounding box center [759, 307] width 789 height 144
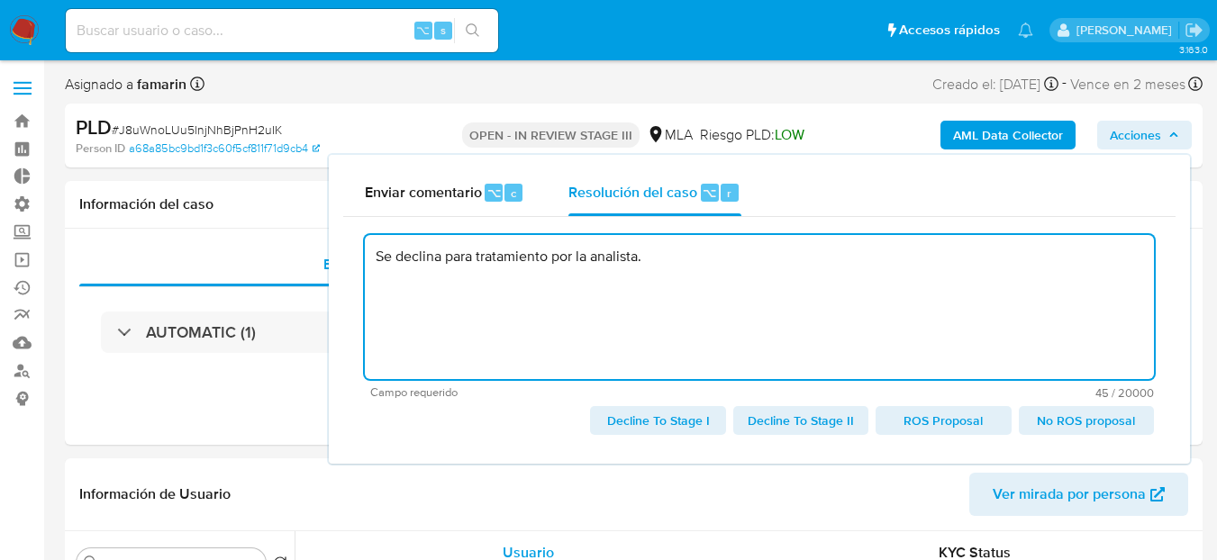
click at [690, 408] on span "Decline To Stage I" at bounding box center [658, 420] width 110 height 25
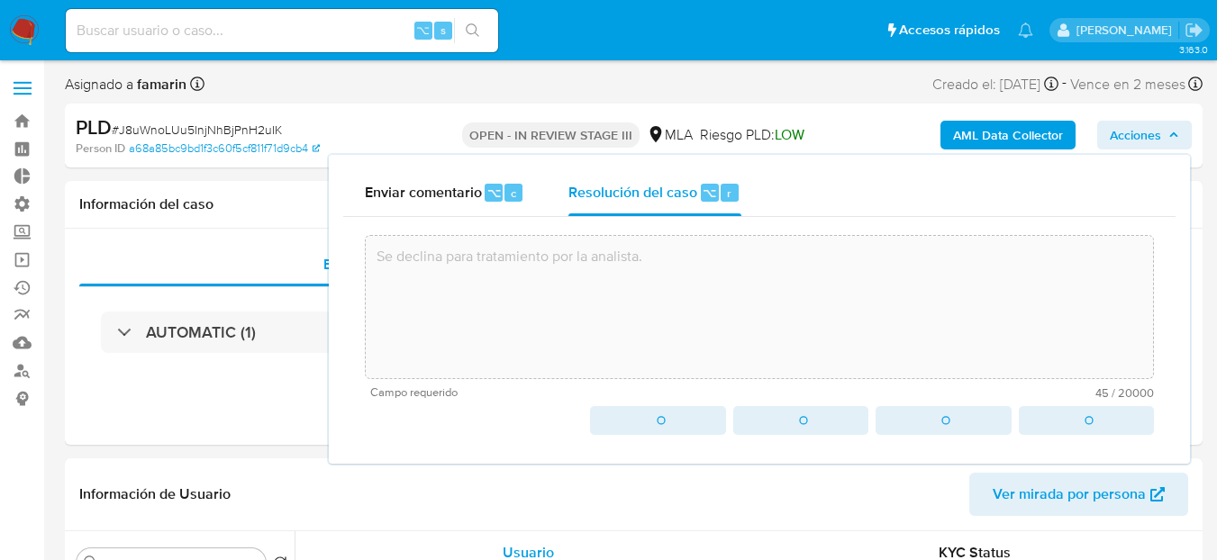
type textarea "Se declina para tratamiento por la analista."
